Goal: Find specific page/section: Find specific page/section

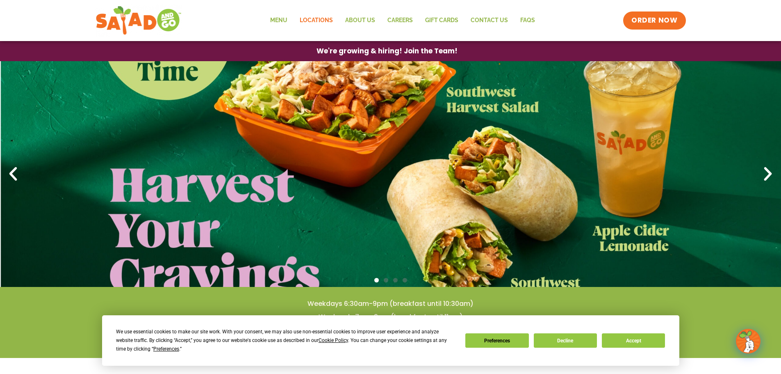
click at [314, 17] on link "Locations" at bounding box center [317, 20] width 46 height 19
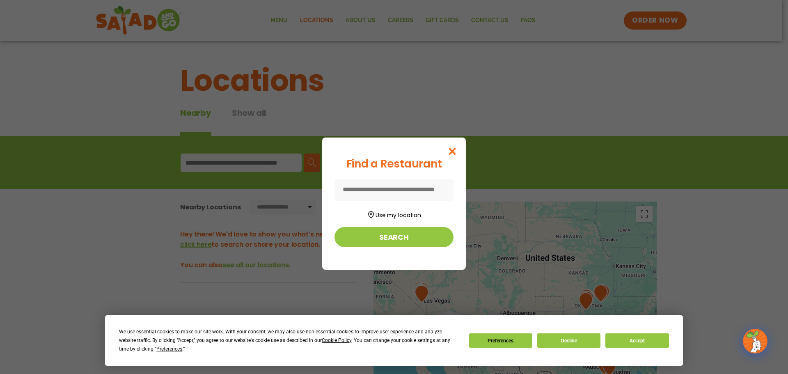
click at [401, 184] on input at bounding box center [393, 190] width 119 height 22
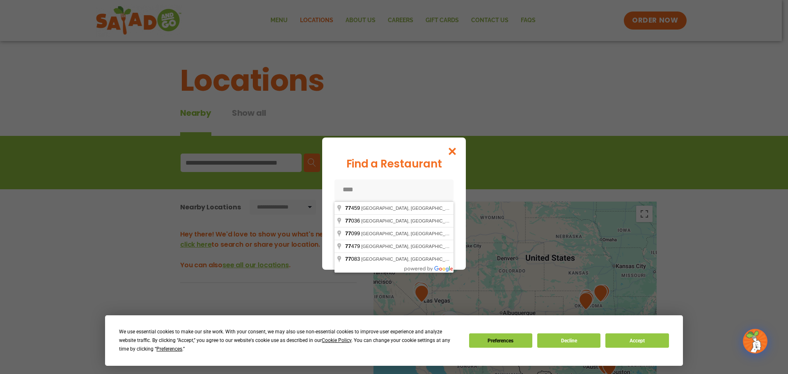
type input "*****"
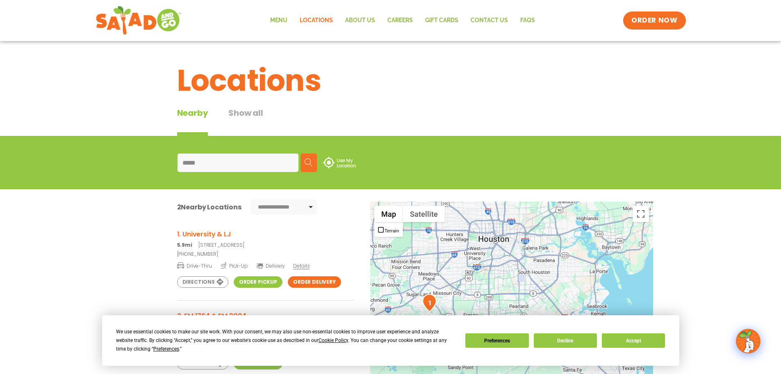
click at [124, 239] on div "← Move left → Move right ↑ Move up ↓ Move down + Zoom in - Zoom out Home Jump l…" at bounding box center [391, 353] width 550 height 304
click at [640, 343] on button "Accept" at bounding box center [633, 340] width 63 height 14
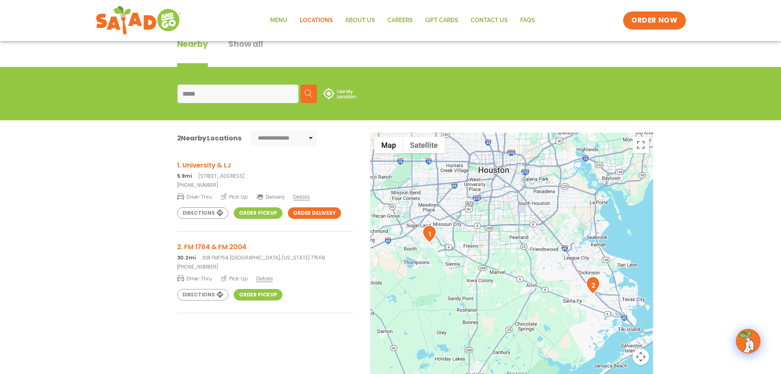
scroll to position [82, 0]
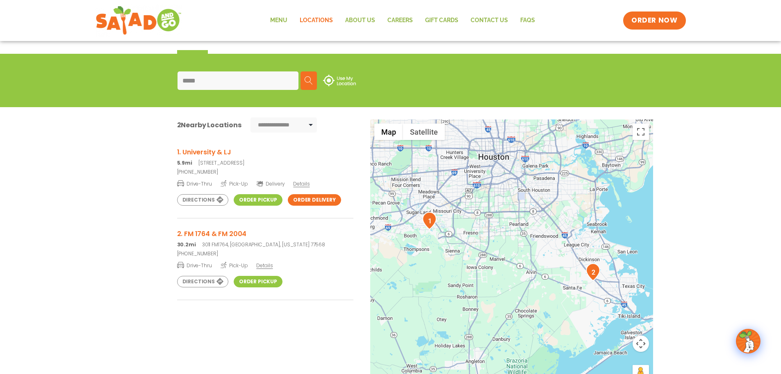
click at [250, 202] on link "Order Pickup" at bounding box center [258, 199] width 49 height 11
click at [251, 198] on link "Order Pickup" at bounding box center [258, 199] width 49 height 11
click at [287, 20] on link "Menu" at bounding box center [279, 20] width 30 height 19
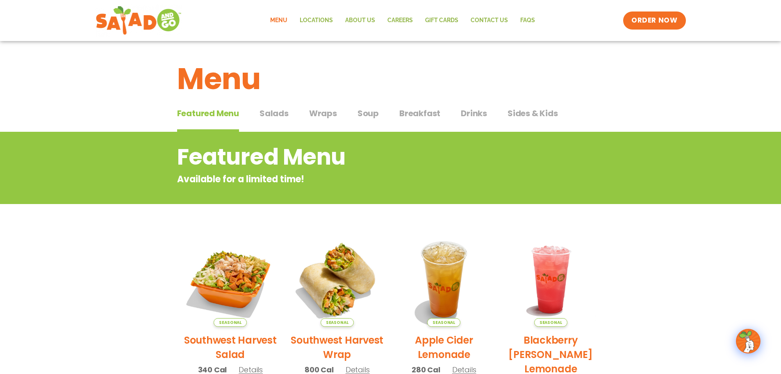
click at [225, 116] on span "Featured Menu" at bounding box center [208, 113] width 62 height 12
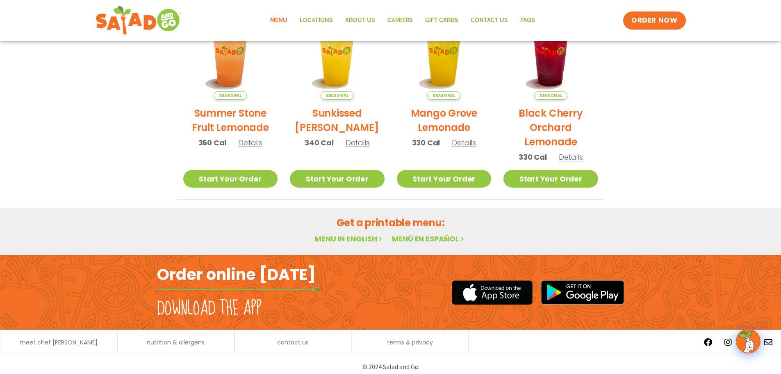
scroll to position [440, 0]
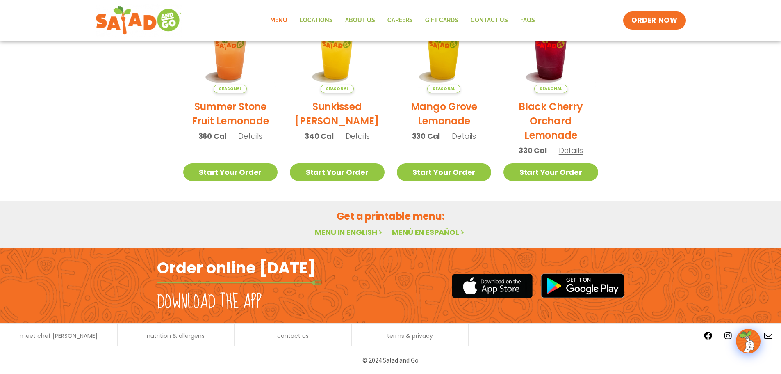
click at [360, 231] on link "Menu in English" at bounding box center [349, 232] width 69 height 10
click at [318, 17] on link "Locations" at bounding box center [317, 20] width 46 height 19
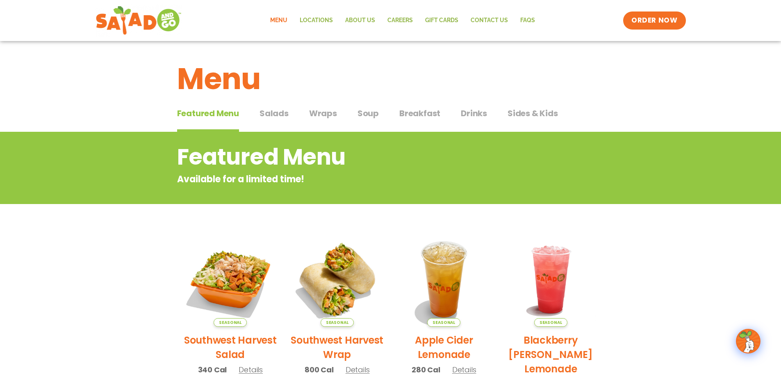
click at [320, 109] on span "Wraps" at bounding box center [323, 113] width 28 height 12
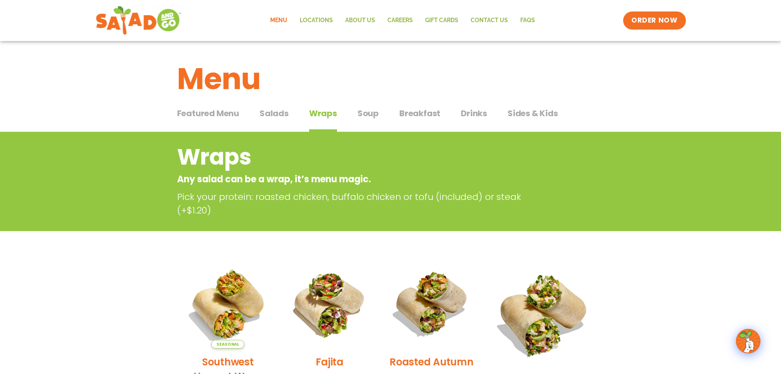
click at [283, 110] on span "Salads" at bounding box center [274, 113] width 29 height 12
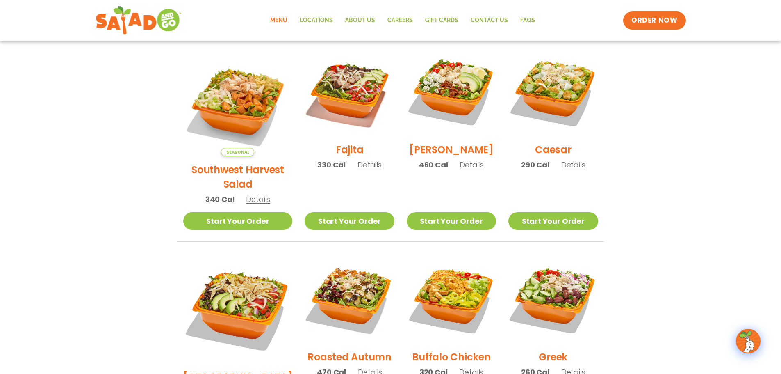
scroll to position [205, 0]
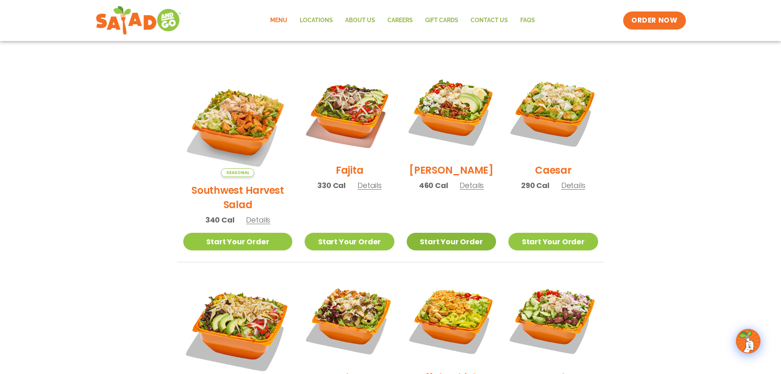
click at [445, 233] on link "Start Your Order" at bounding box center [451, 242] width 89 height 18
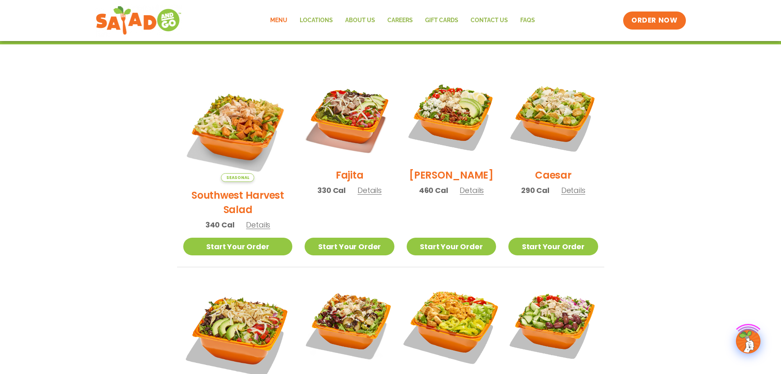
scroll to position [205, 0]
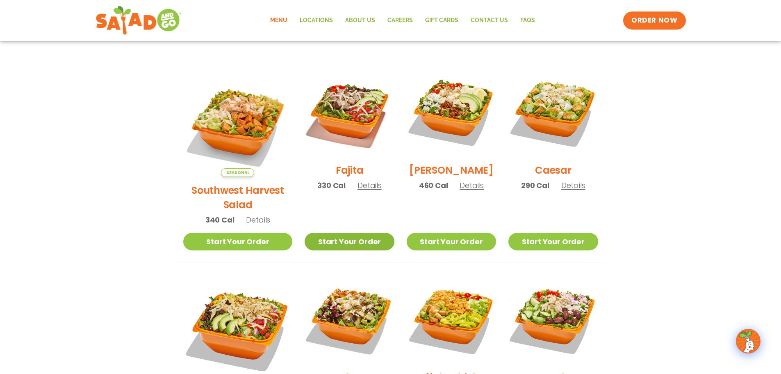
click at [346, 233] on link "Start Your Order" at bounding box center [349, 242] width 89 height 18
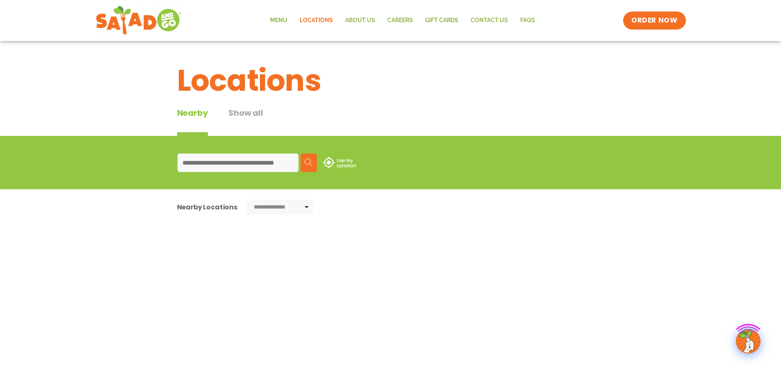
type input "*****"
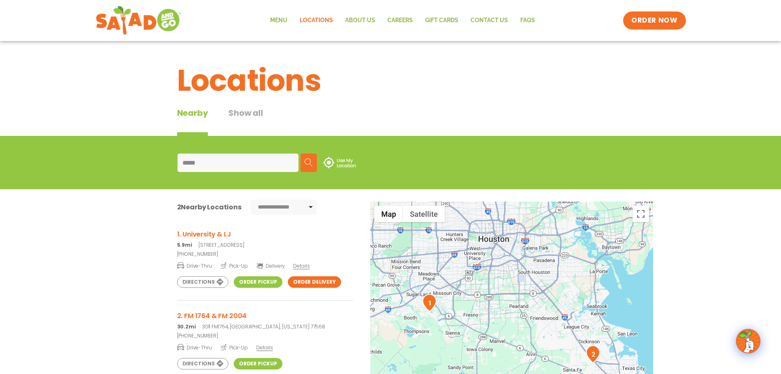
click at [208, 236] on h3 "1. University & LJ" at bounding box center [265, 234] width 176 height 10
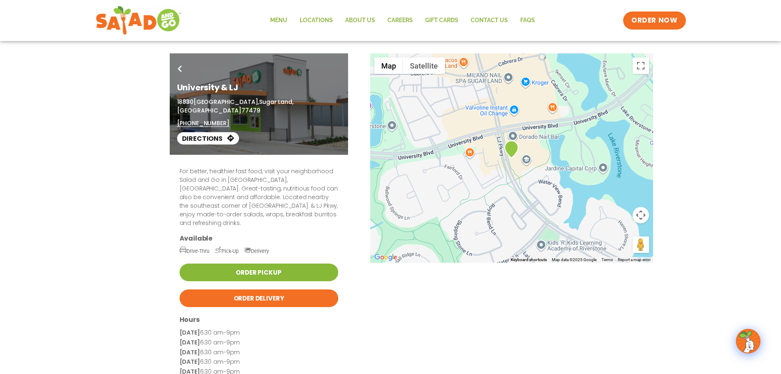
click at [283, 263] on link "Order Pickup" at bounding box center [259, 272] width 159 height 18
